Goal: Book appointment/travel/reservation

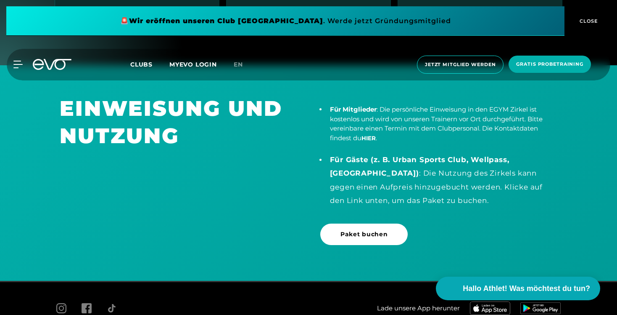
scroll to position [1699, 0]
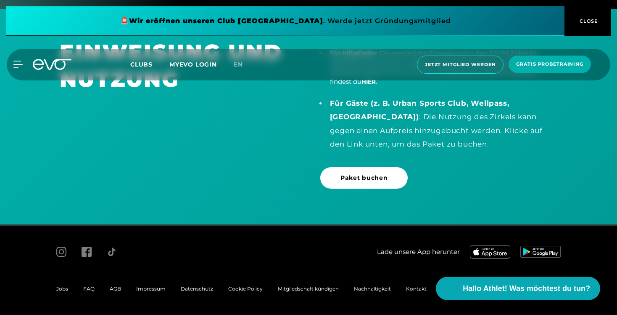
click at [45, 64] on icon at bounding box center [52, 64] width 39 height 11
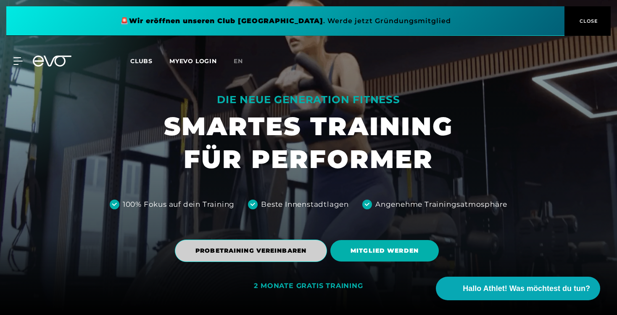
click at [277, 249] on span "PROBETRAINING VEREINBAREN" at bounding box center [251, 250] width 111 height 9
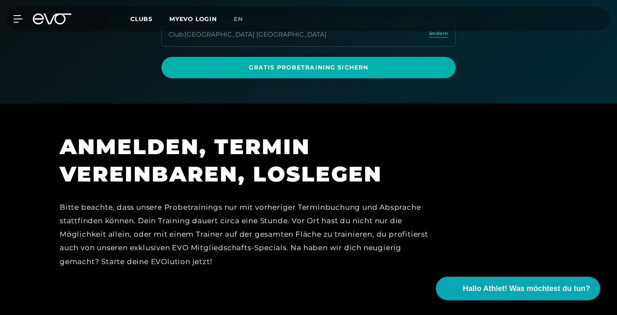
scroll to position [225, 0]
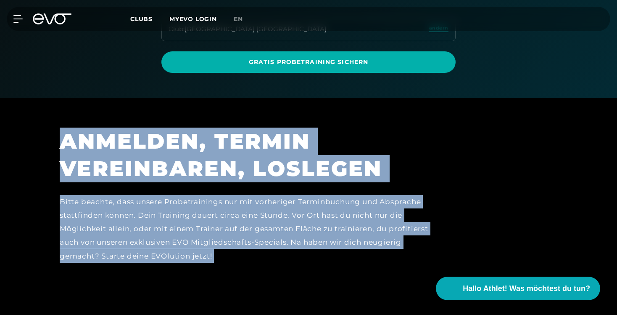
drag, startPoint x: 60, startPoint y: 141, endPoint x: 217, endPoint y: 272, distance: 204.6
click at [217, 272] on div "ANMELDEN, TERMIN VEREINBAREN, LOSLEGEN Bitte beachte, dass unsere Probetraining…" at bounding box center [249, 201] width 379 height 149
copy div "ANMELDEN, TERMIN VEREINBAREN, LOSLEGEN Bitte beachte, dass unsere Probetraining…"
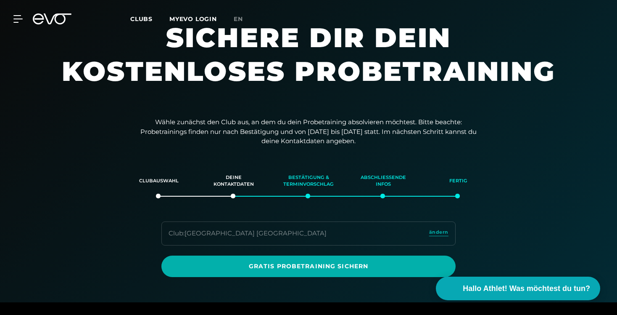
scroll to position [30, 0]
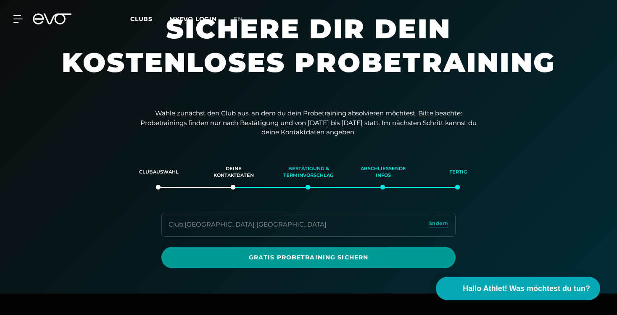
click at [384, 261] on span "Gratis Probetraining sichern" at bounding box center [309, 257] width 254 height 9
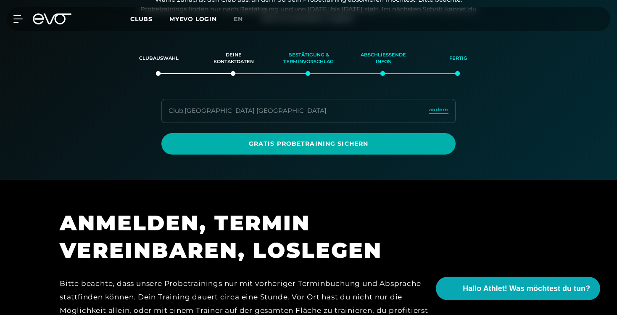
scroll to position [144, 0]
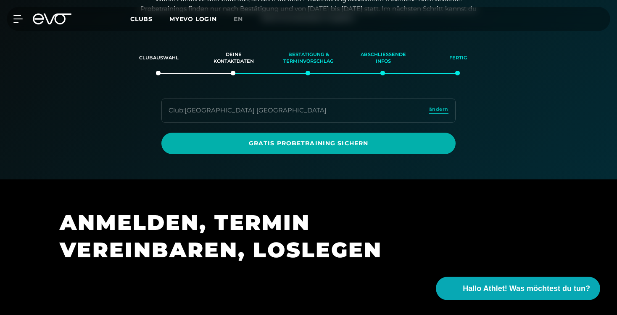
click at [440, 109] on span "ändern" at bounding box center [438, 109] width 19 height 7
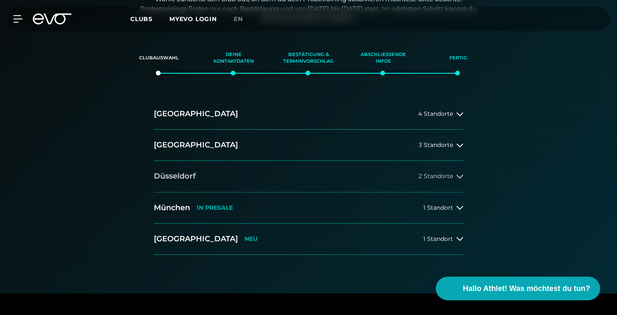
click at [182, 174] on h2 "Düsseldorf" at bounding box center [175, 176] width 42 height 11
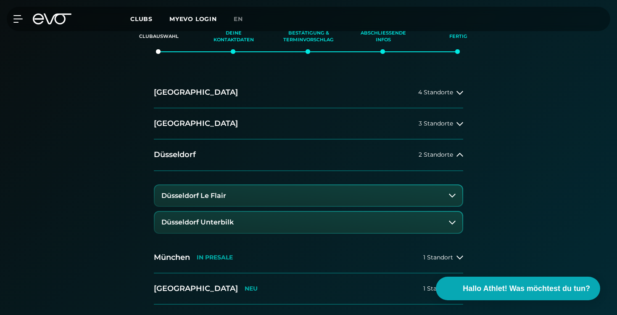
scroll to position [167, 0]
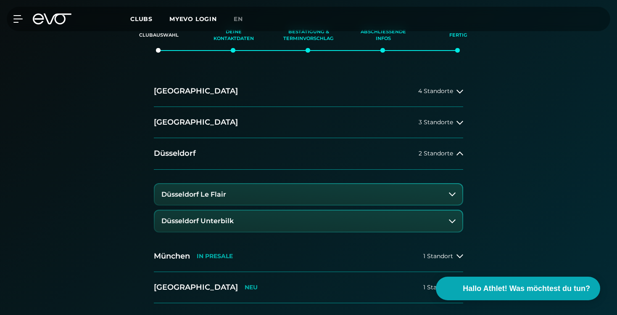
click at [257, 224] on button "Düsseldorf Unterbilk" at bounding box center [309, 220] width 308 height 21
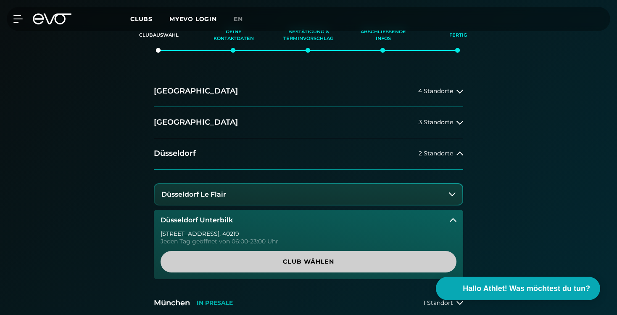
click at [266, 258] on span "Club wählen" at bounding box center [309, 261] width 256 height 9
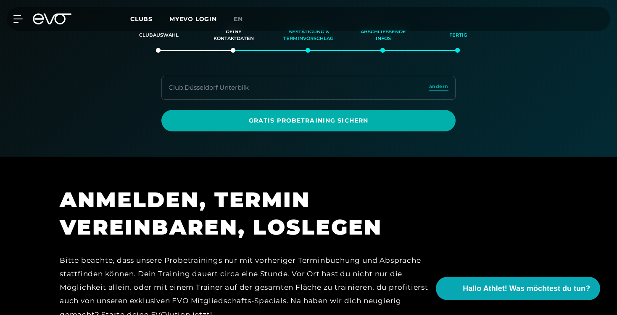
scroll to position [144, 0]
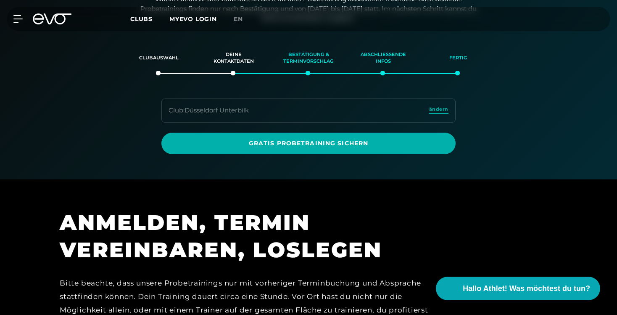
click at [435, 107] on span "ändern" at bounding box center [438, 109] width 19 height 7
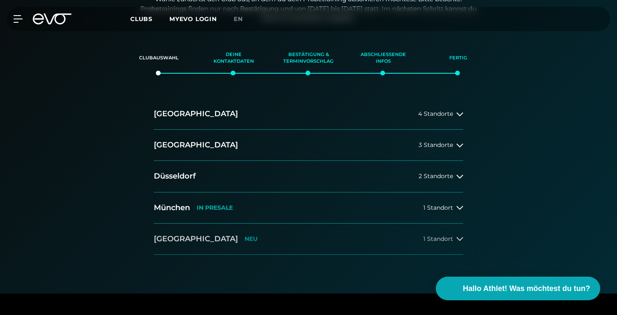
click at [185, 234] on h2 "[GEOGRAPHIC_DATA]" at bounding box center [196, 238] width 84 height 11
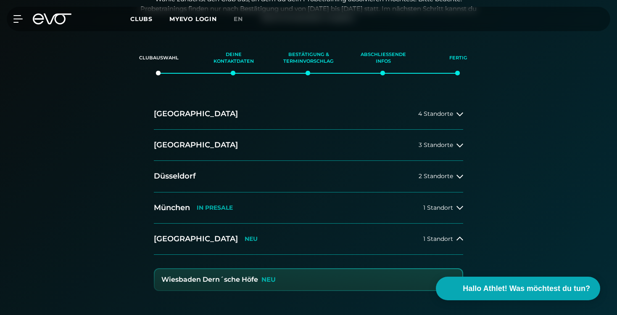
click at [227, 276] on h3 "Wiesbaden Dern´sche Höfe" at bounding box center [210, 279] width 97 height 8
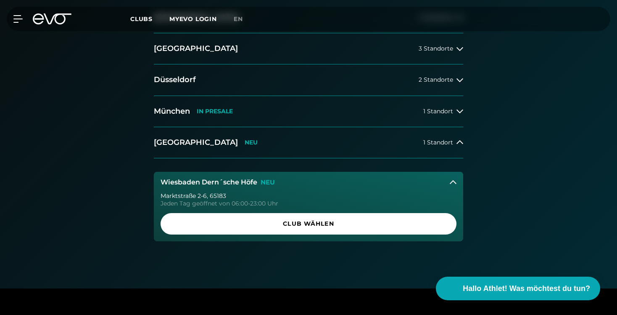
scroll to position [241, 0]
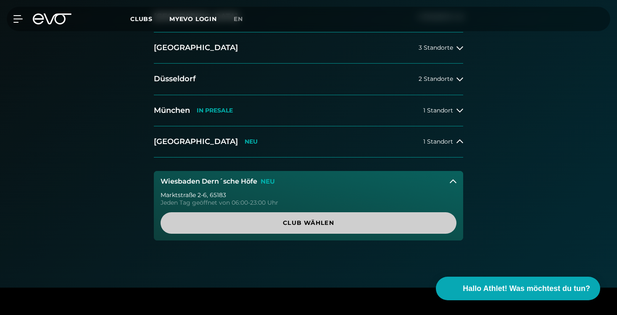
click at [295, 220] on span "Club wählen" at bounding box center [309, 222] width 256 height 9
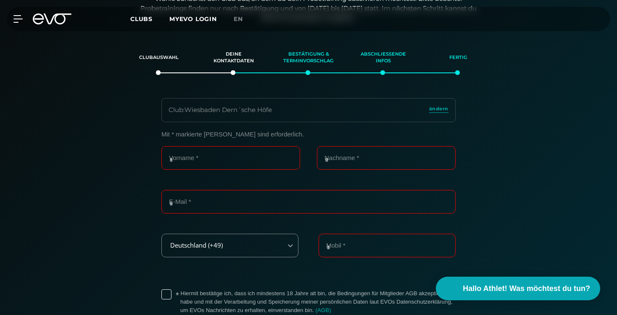
scroll to position [144, 0]
